Goal: Transaction & Acquisition: Purchase product/service

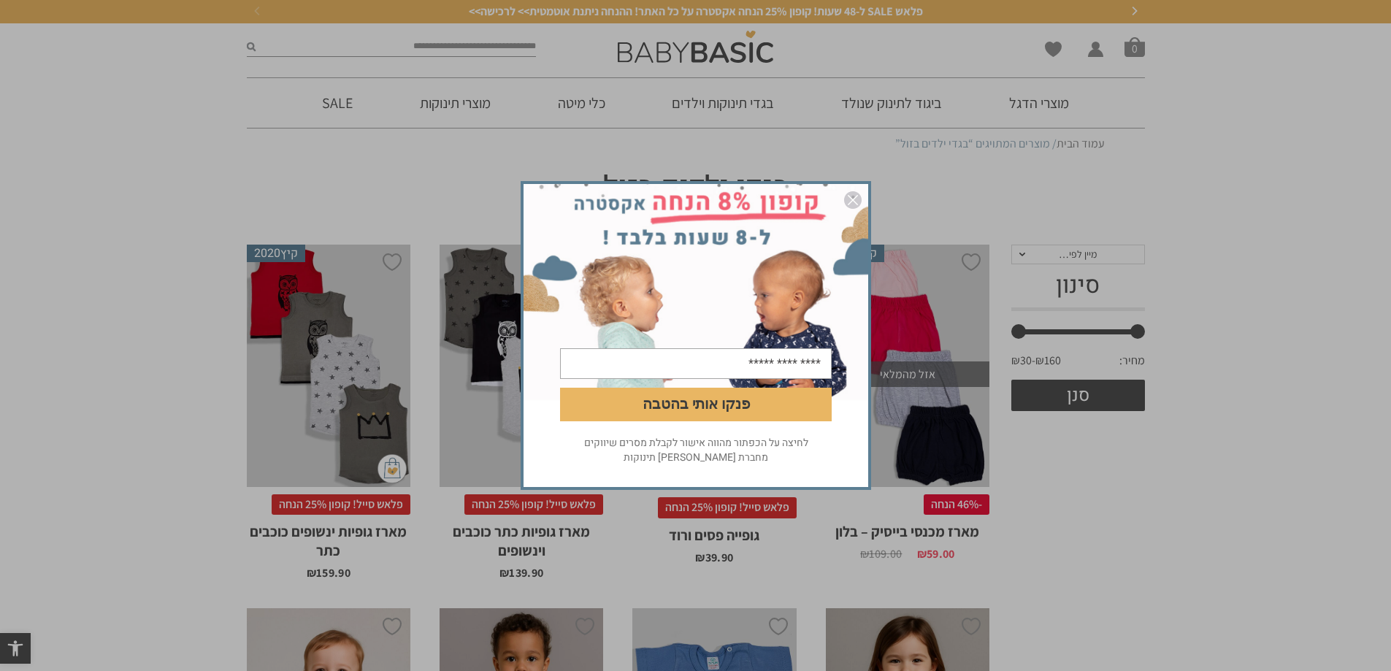
click at [854, 194] on img "סגור" at bounding box center [853, 200] width 18 height 18
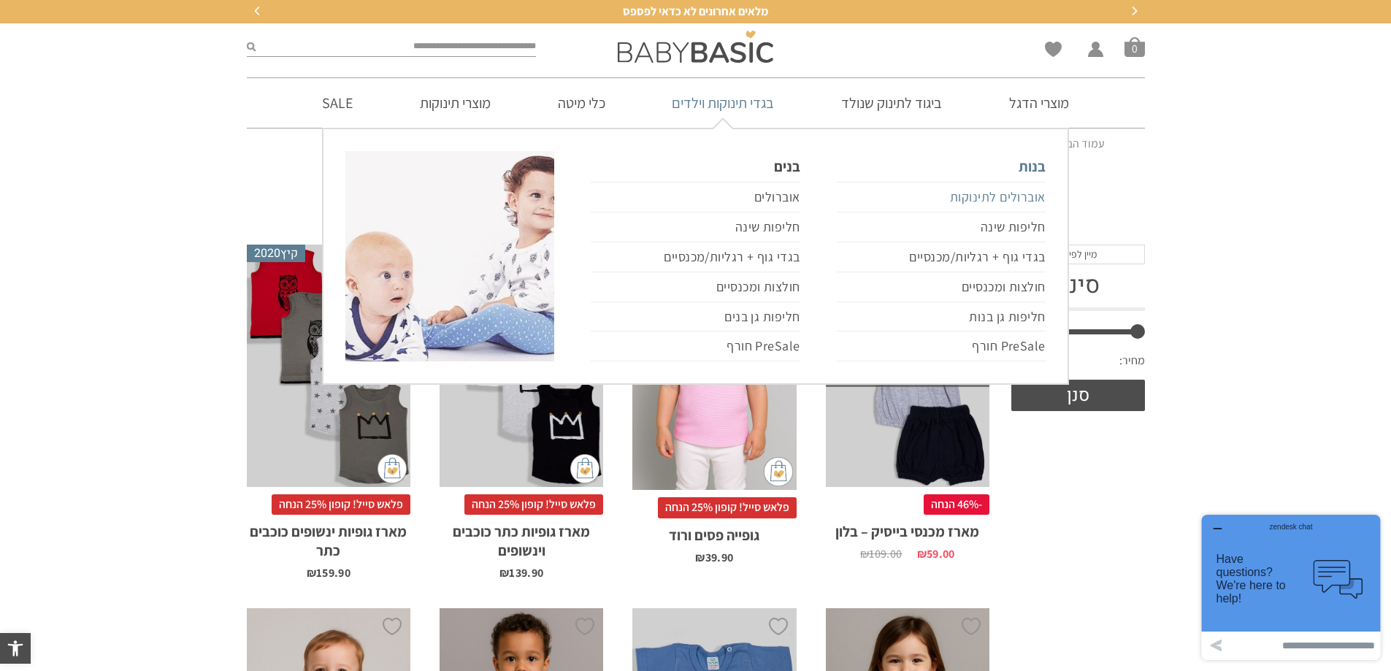
click at [986, 195] on link "אוברולים לתינוקות" at bounding box center [941, 197] width 209 height 31
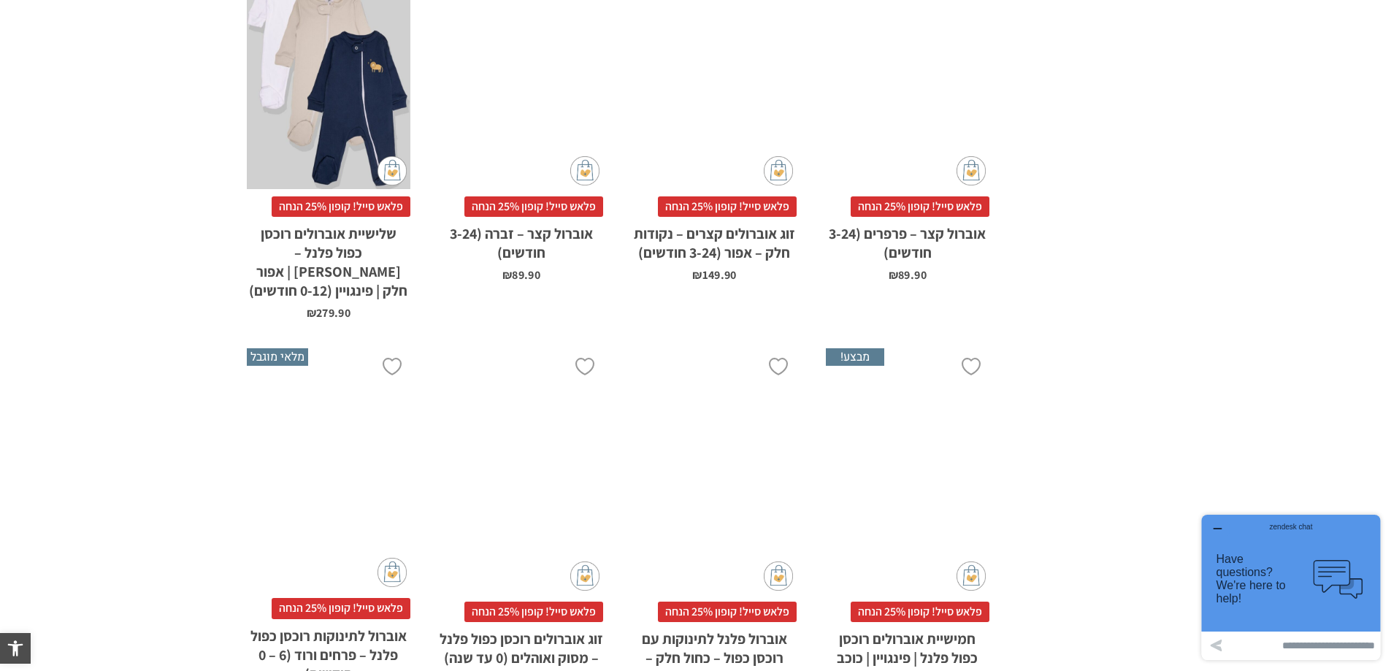
scroll to position [1533, 0]
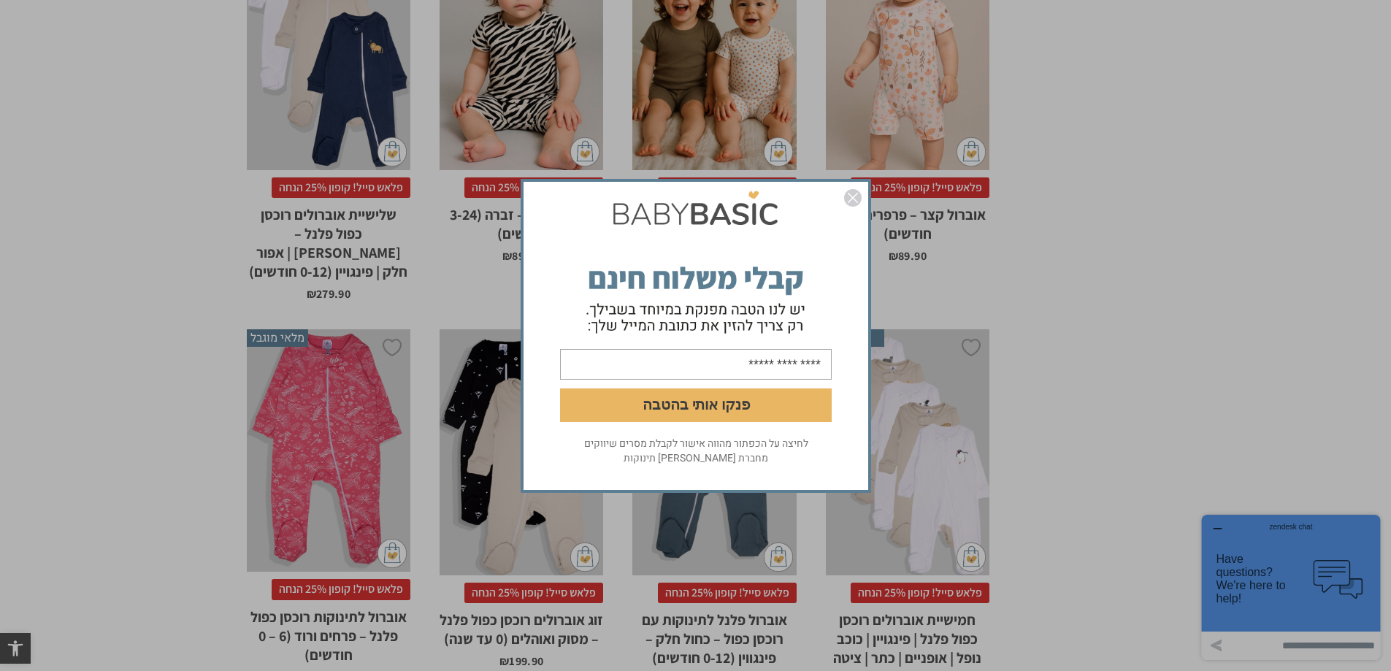
click at [855, 195] on img "סגור" at bounding box center [853, 198] width 18 height 18
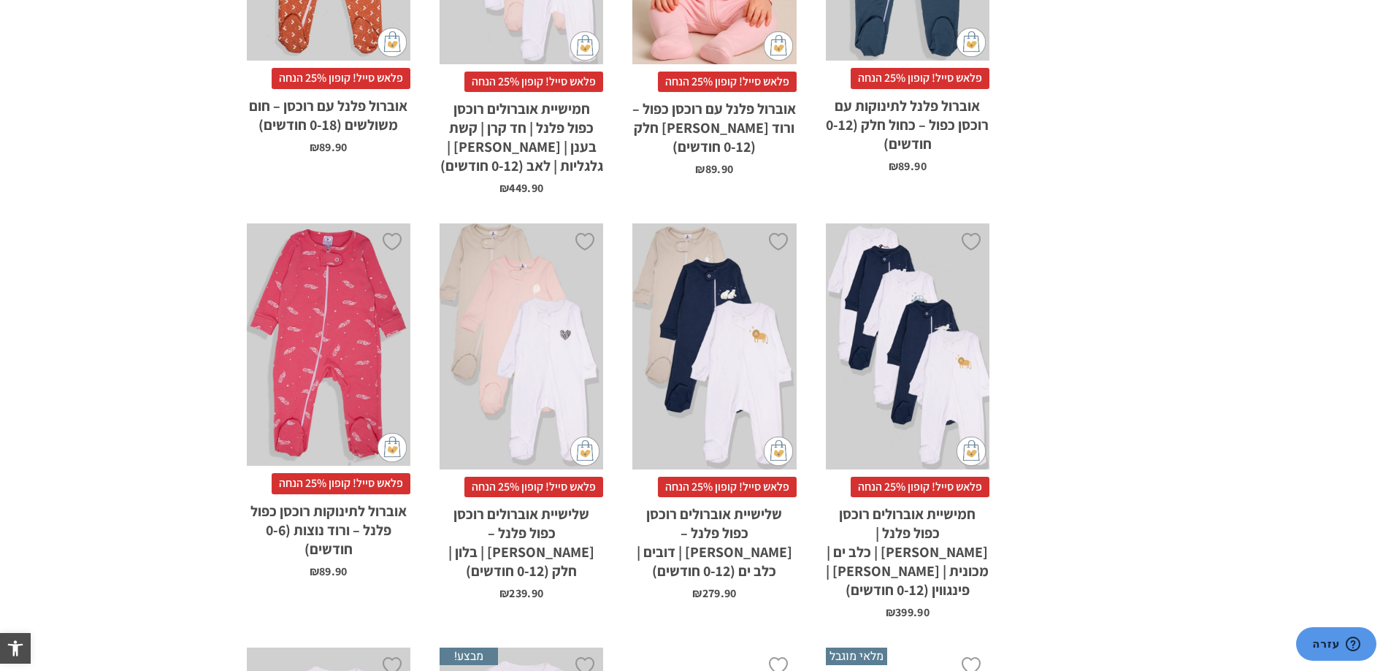
scroll to position [2410, 0]
